Goal: Task Accomplishment & Management: Use online tool/utility

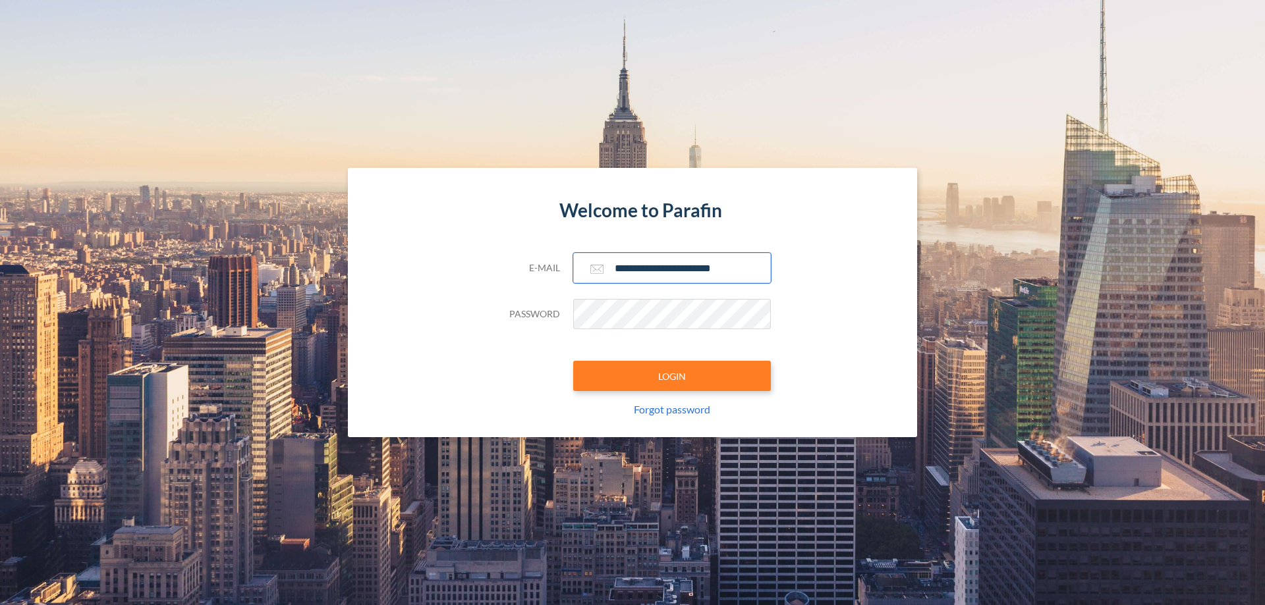
type input "**********"
click at [672, 376] on button "LOGIN" at bounding box center [672, 376] width 198 height 30
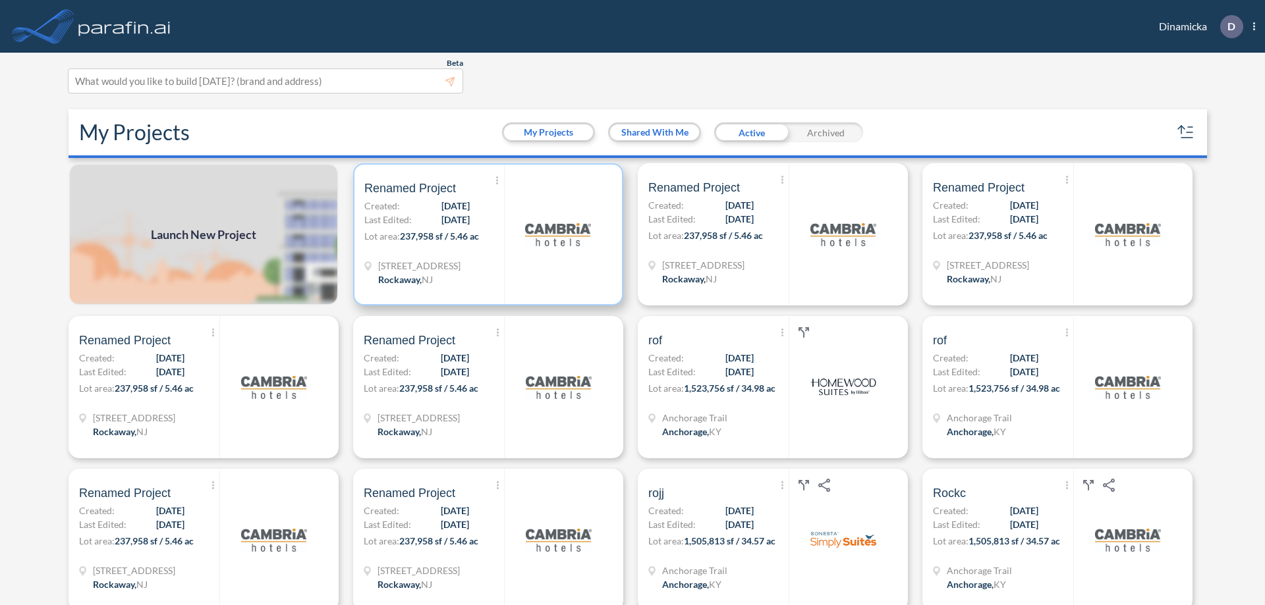
scroll to position [3, 0]
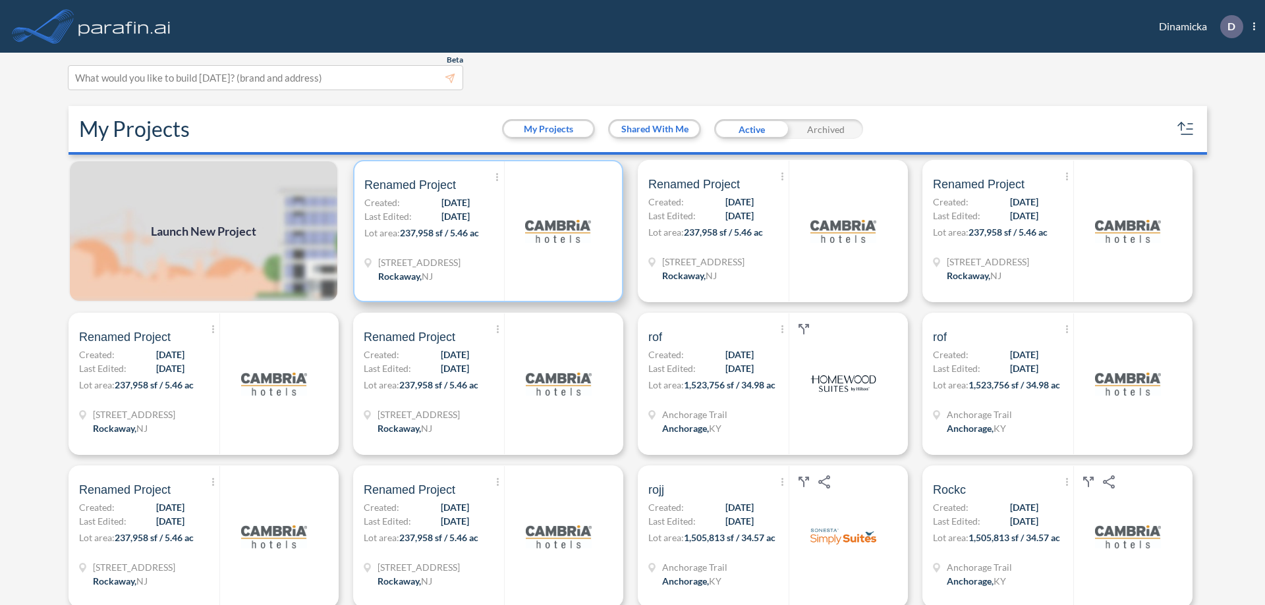
click at [486, 231] on p "Lot area: 237,958 sf / 5.46 ac" at bounding box center [434, 235] width 140 height 19
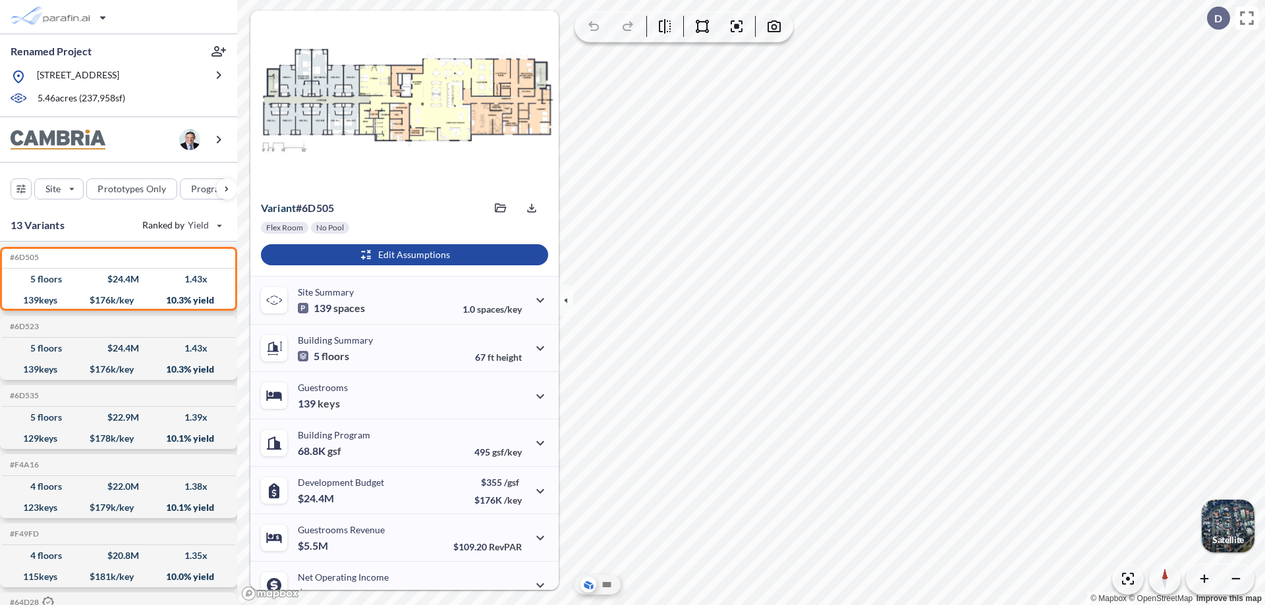
scroll to position [67, 0]
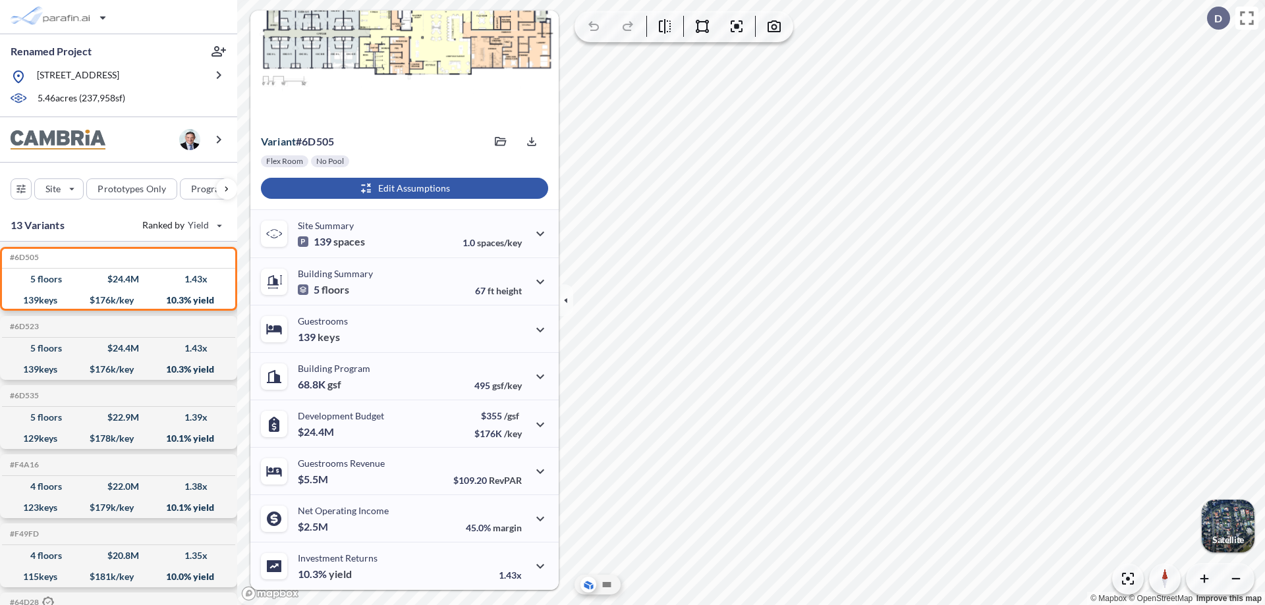
click at [403, 188] on div "button" at bounding box center [404, 188] width 287 height 21
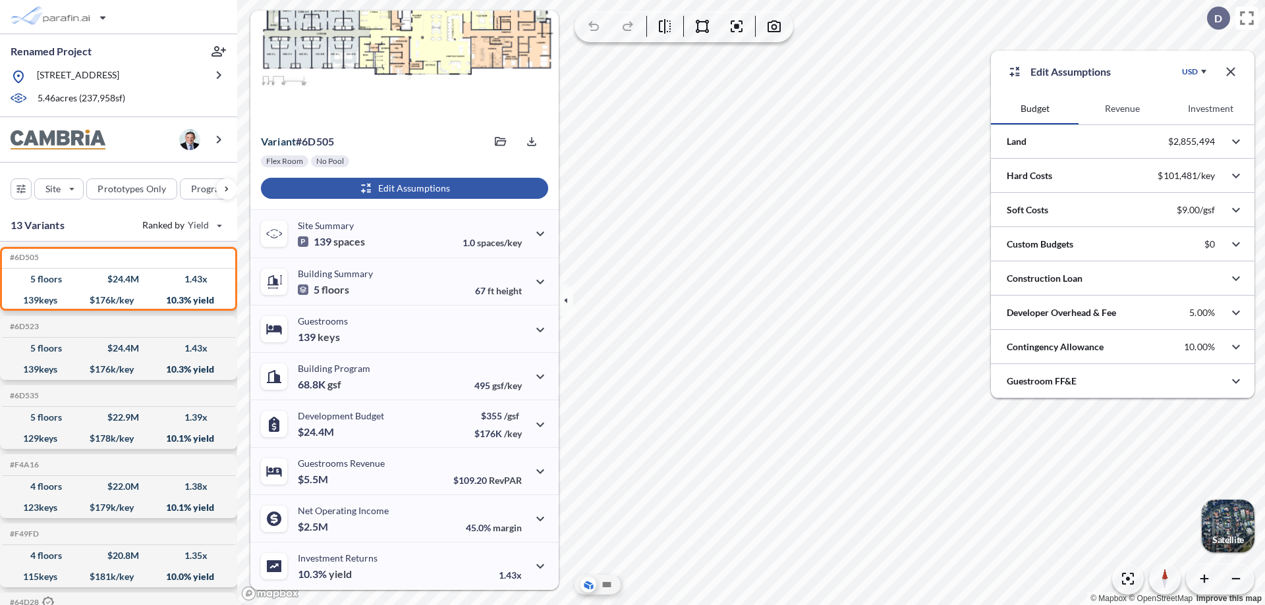
click at [1122, 109] on button "Revenue" at bounding box center [1122, 109] width 88 height 32
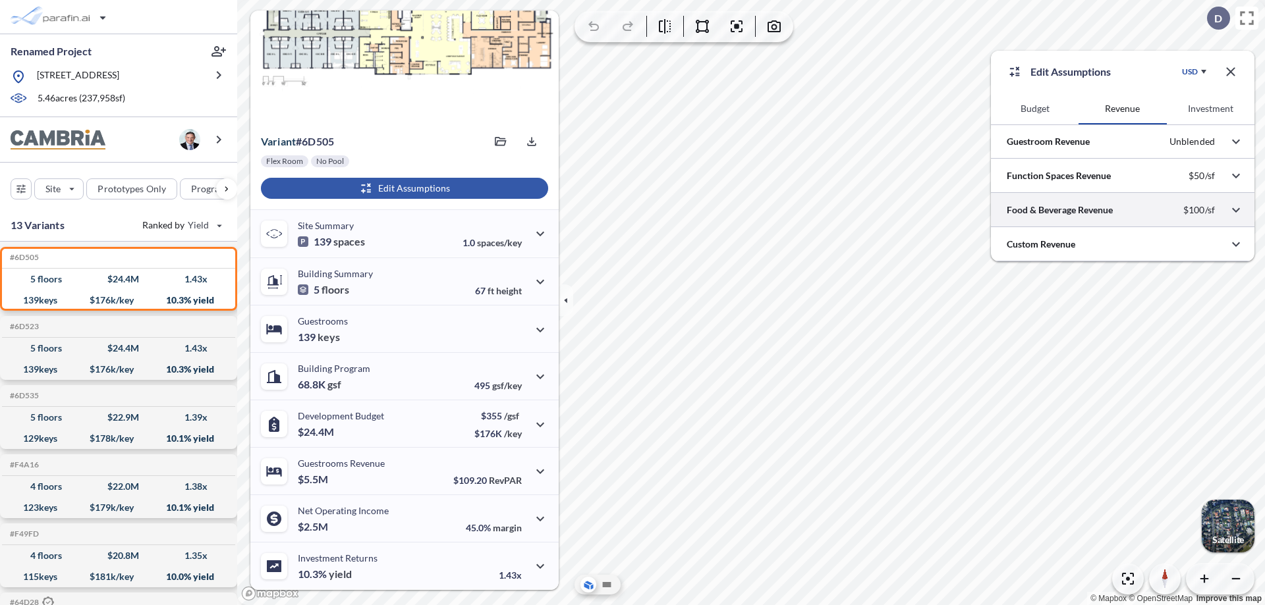
click at [1123, 210] on div at bounding box center [1123, 210] width 264 height 34
